Goal: Find specific page/section: Find specific page/section

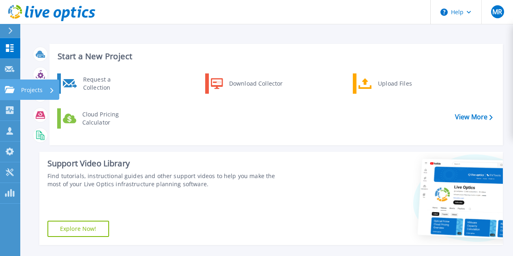
click at [10, 86] on icon at bounding box center [10, 89] width 10 height 7
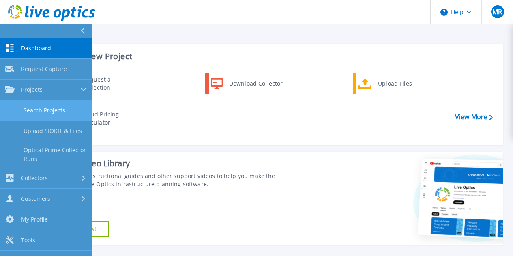
click at [43, 108] on link "Search Projects" at bounding box center [46, 110] width 92 height 21
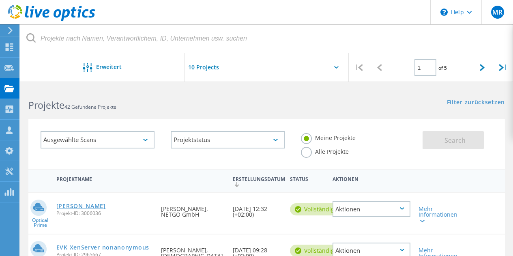
click at [77, 207] on link "[PERSON_NAME]" at bounding box center [80, 206] width 49 height 6
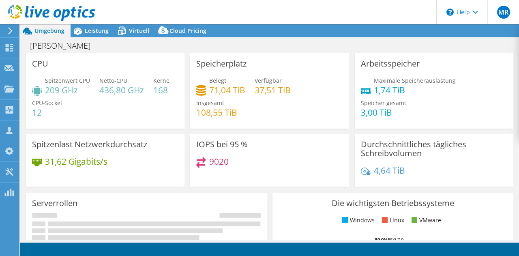
select select "EUFrankfurt"
select select "EUR"
